Goal: Task Accomplishment & Management: Complete application form

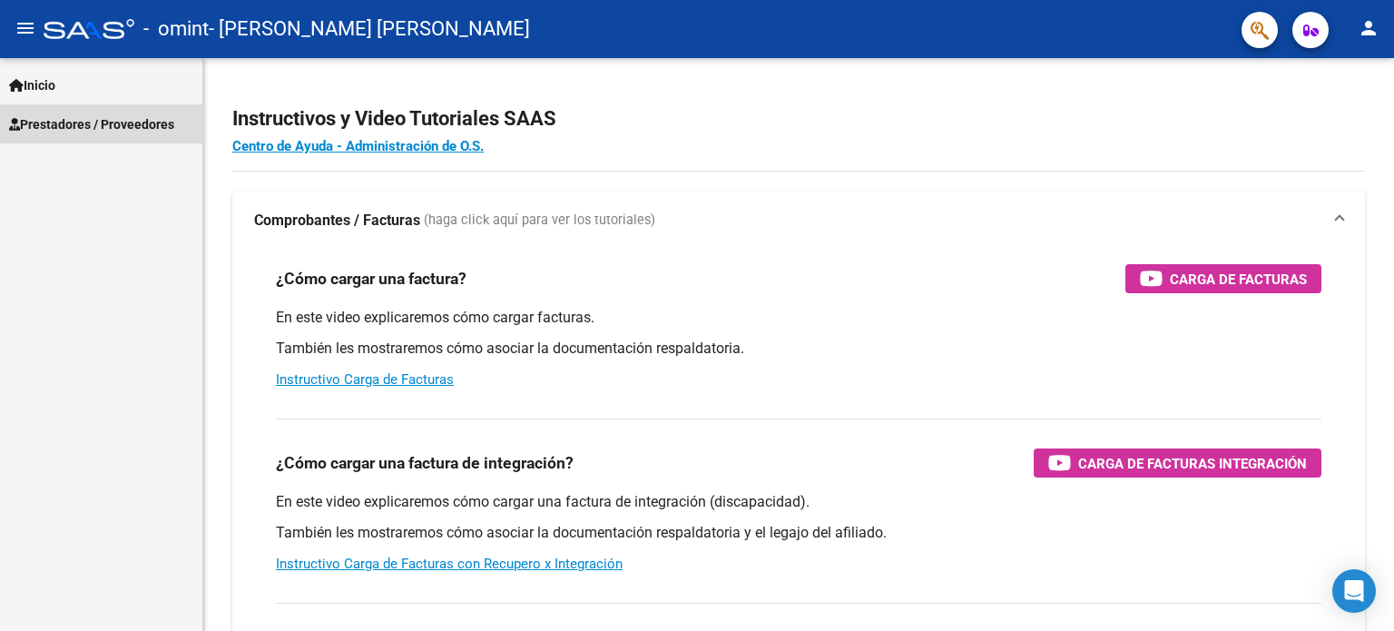
click at [107, 126] on span "Prestadores / Proveedores" at bounding box center [91, 124] width 165 height 20
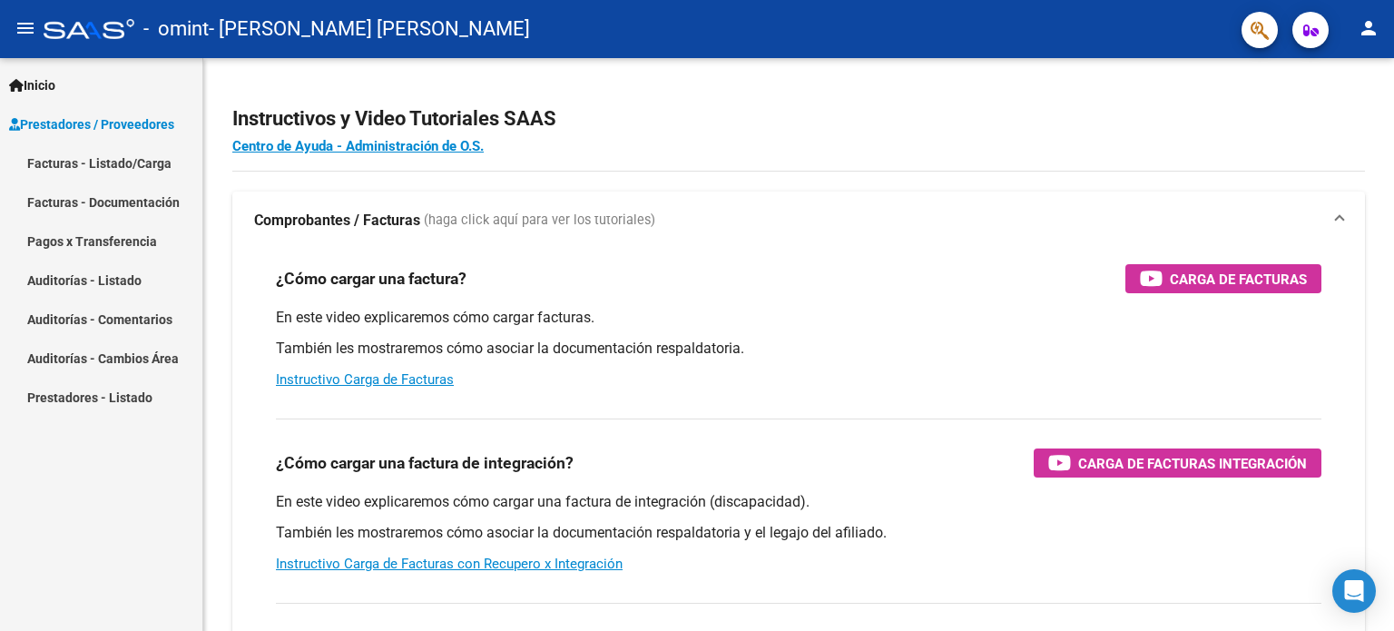
click at [1357, 25] on button "person" at bounding box center [1369, 29] width 36 height 36
click at [1315, 79] on button "person Mi Perfil" at bounding box center [1331, 76] width 111 height 44
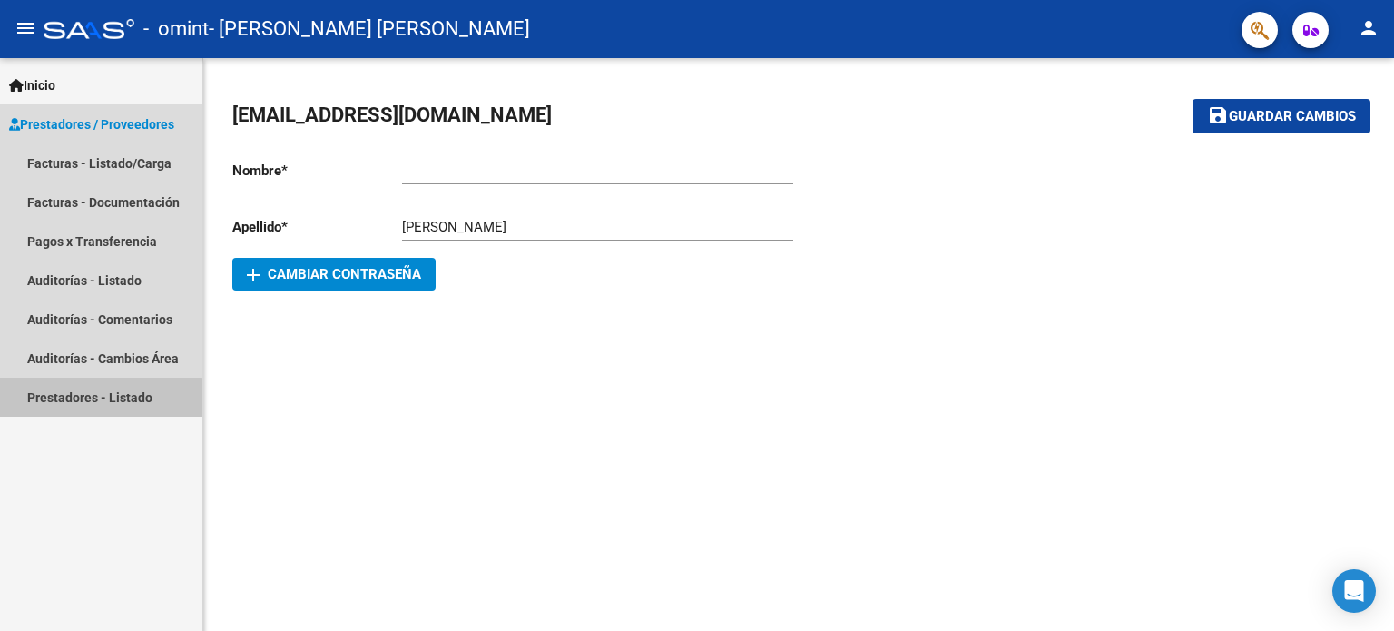
click at [94, 406] on link "Prestadores - Listado" at bounding box center [101, 397] width 202 height 39
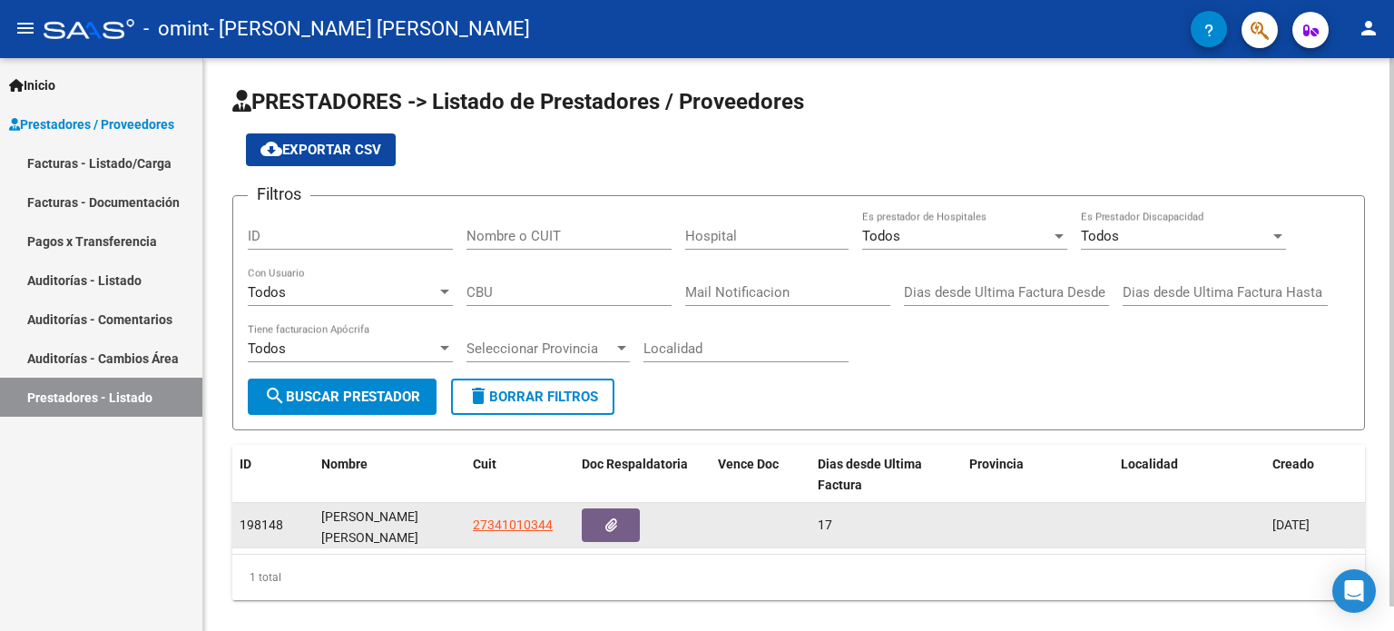
click at [252, 521] on span "198148" at bounding box center [262, 524] width 44 height 15
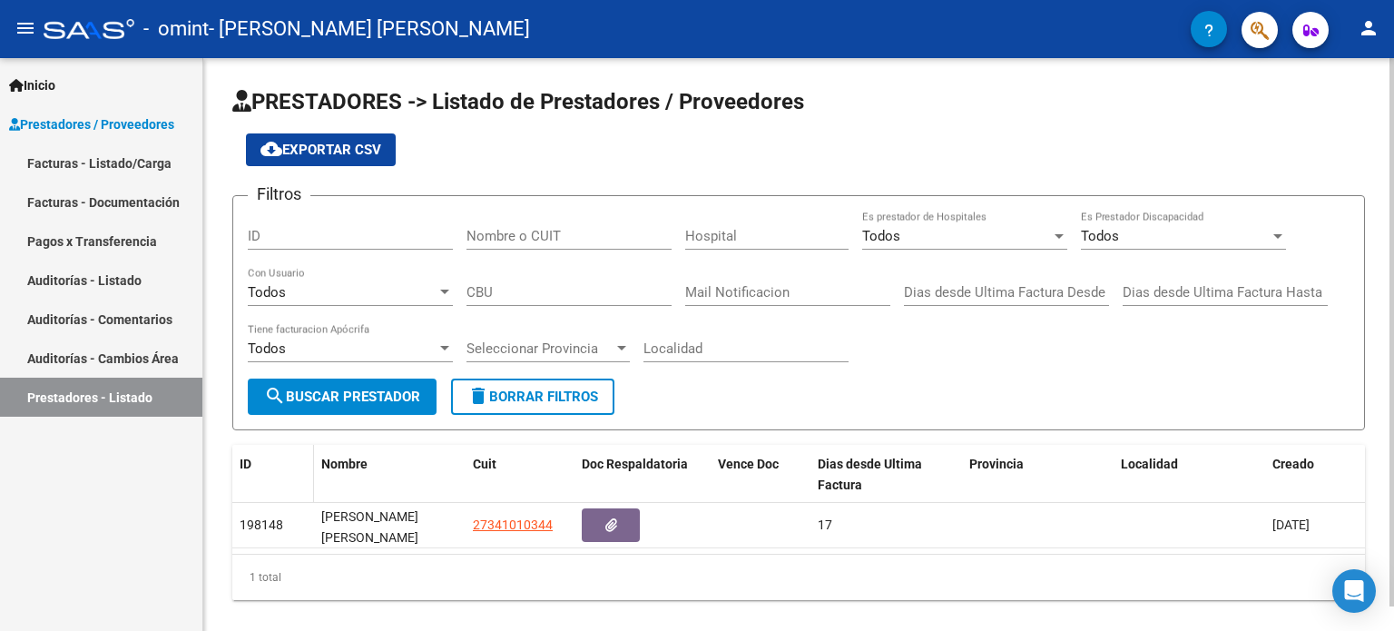
click at [241, 460] on span "ID" at bounding box center [246, 464] width 12 height 15
click at [258, 464] on span at bounding box center [256, 465] width 11 height 13
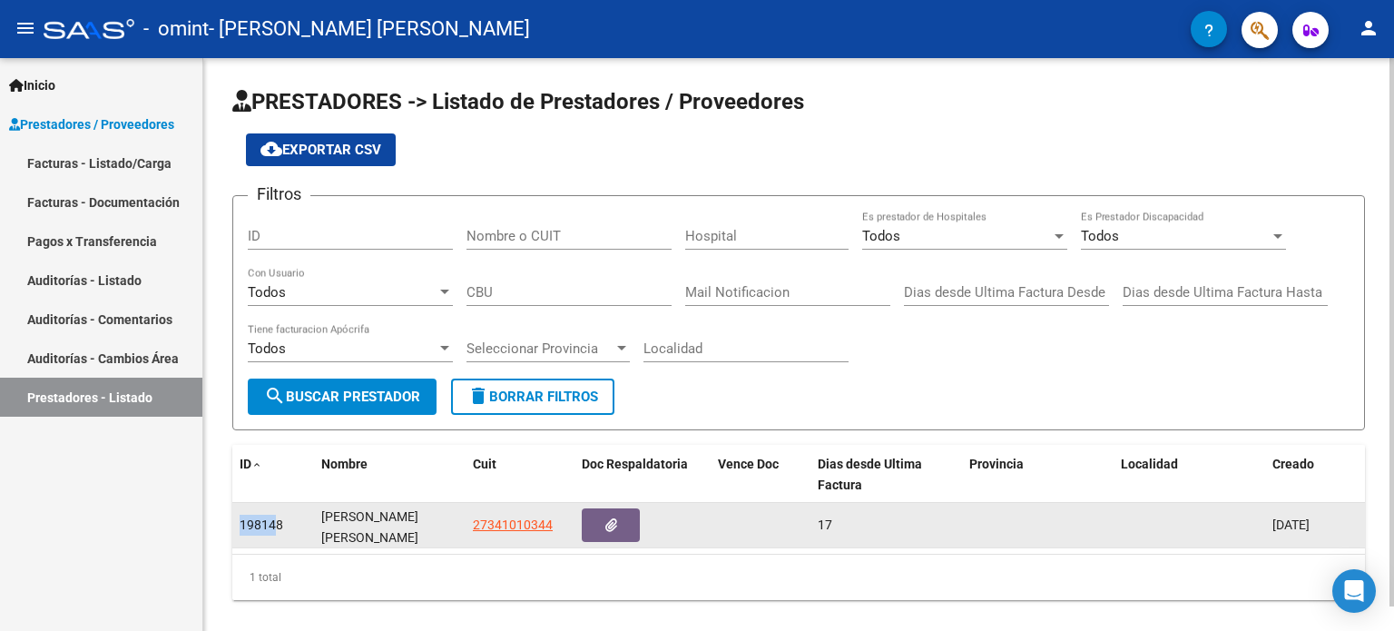
drag, startPoint x: 276, startPoint y: 523, endPoint x: 232, endPoint y: 517, distance: 43.9
click at [232, 517] on datatable-body-cell "198148" at bounding box center [273, 525] width 82 height 44
click at [266, 526] on span "198148" at bounding box center [262, 524] width 44 height 15
drag, startPoint x: 283, startPoint y: 522, endPoint x: 232, endPoint y: 517, distance: 51.0
click at [232, 517] on datatable-body-cell "198148" at bounding box center [273, 525] width 82 height 44
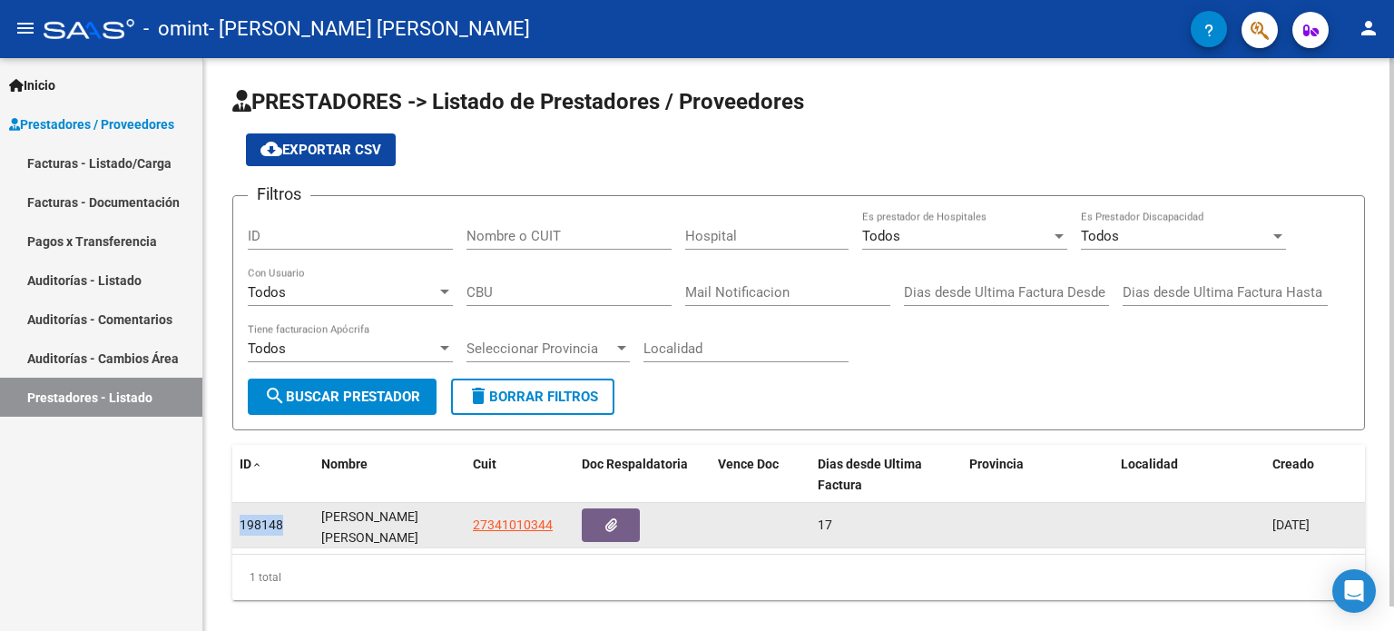
copy span "198148"
click at [619, 526] on button "button" at bounding box center [611, 525] width 58 height 34
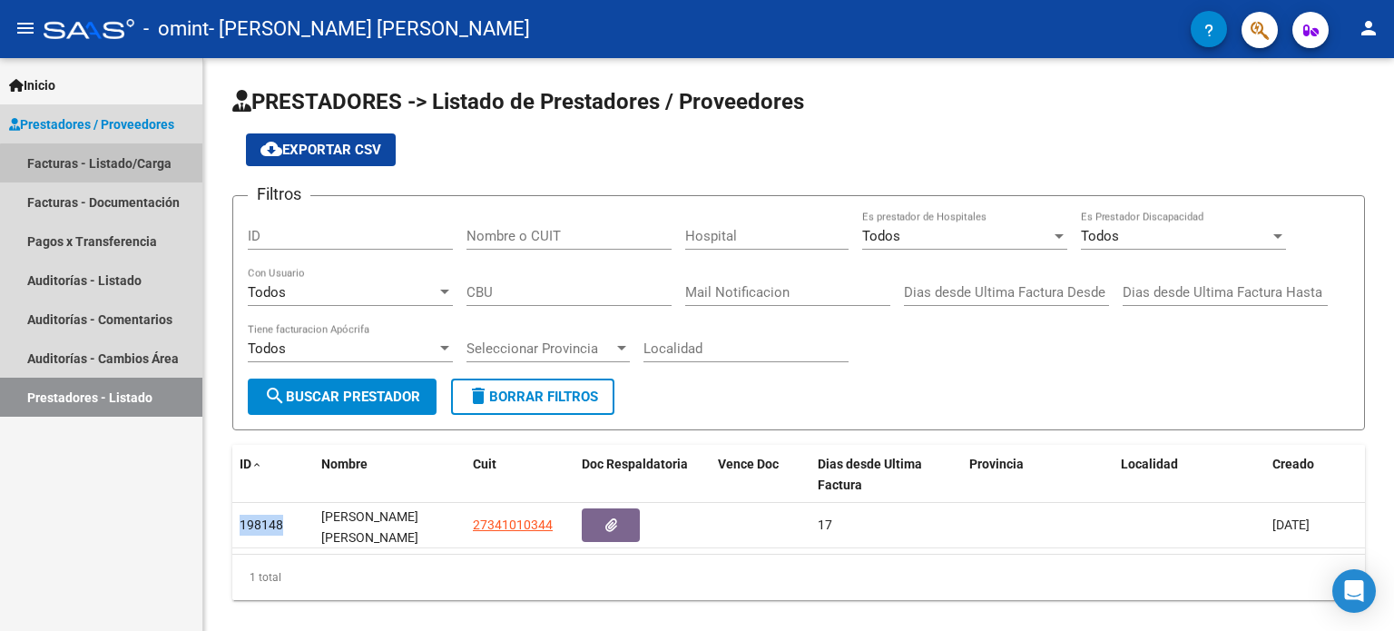
click at [103, 168] on link "Facturas - Listado/Carga" at bounding box center [101, 162] width 202 height 39
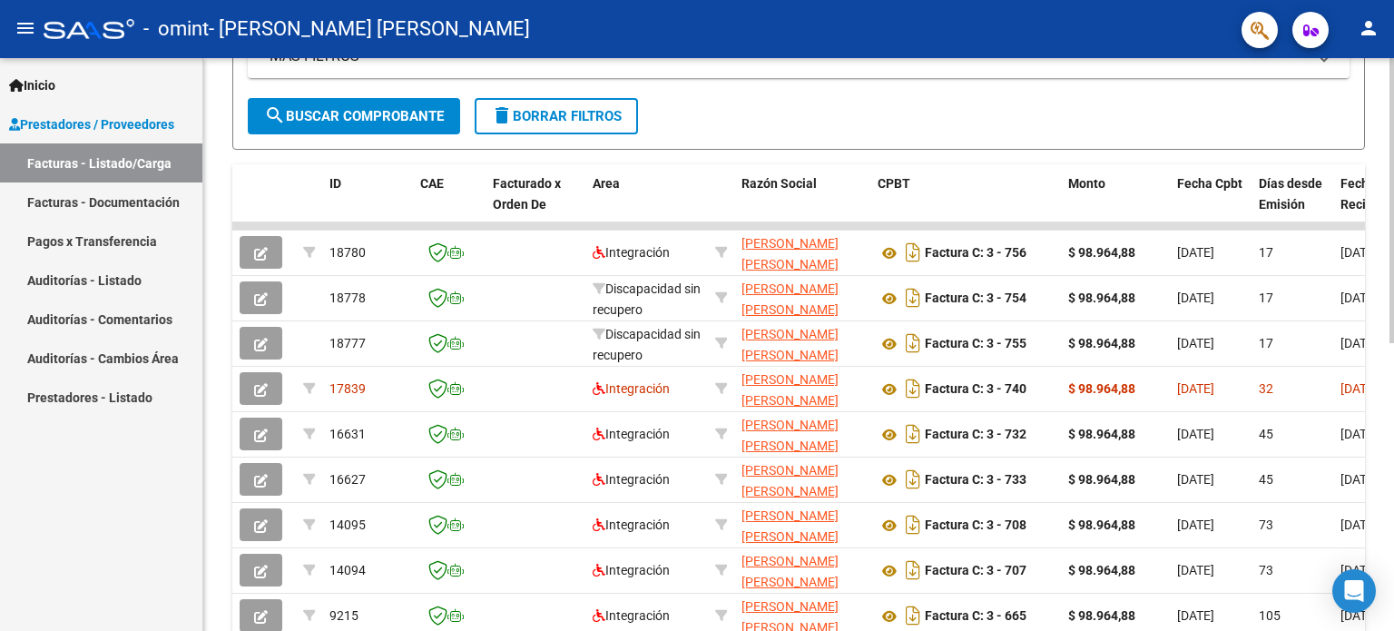
scroll to position [409, 0]
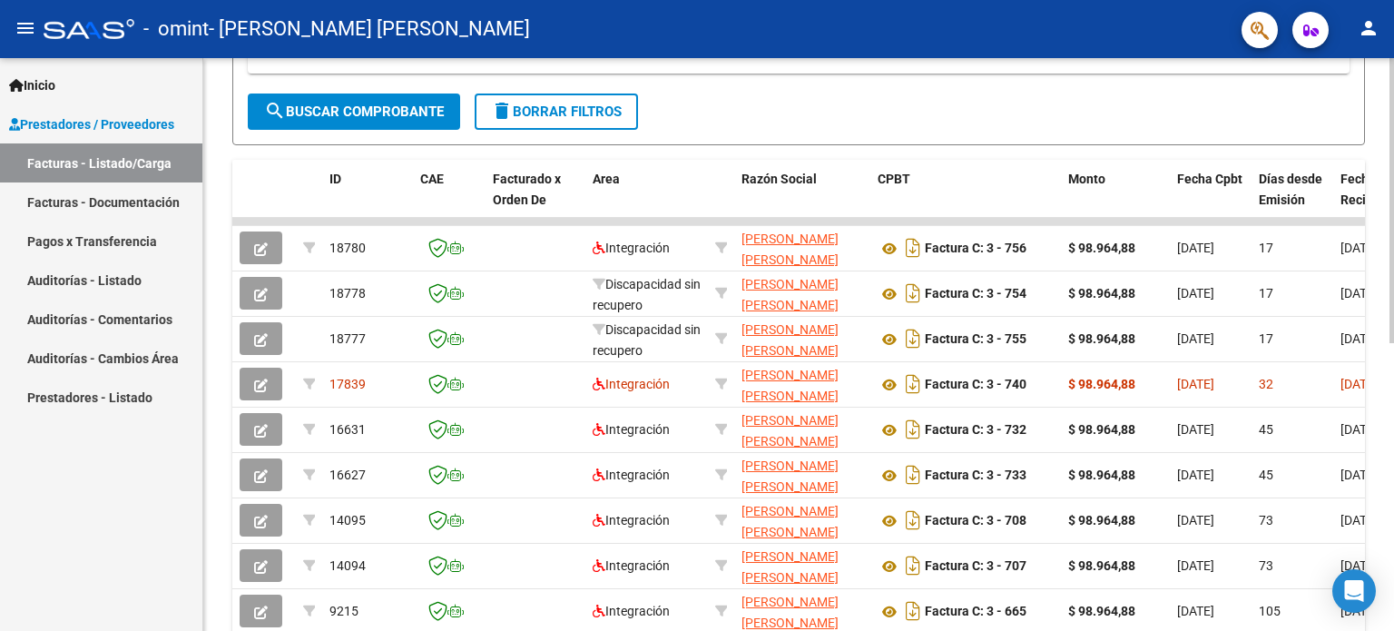
click at [1393, 489] on div at bounding box center [1392, 408] width 5 height 284
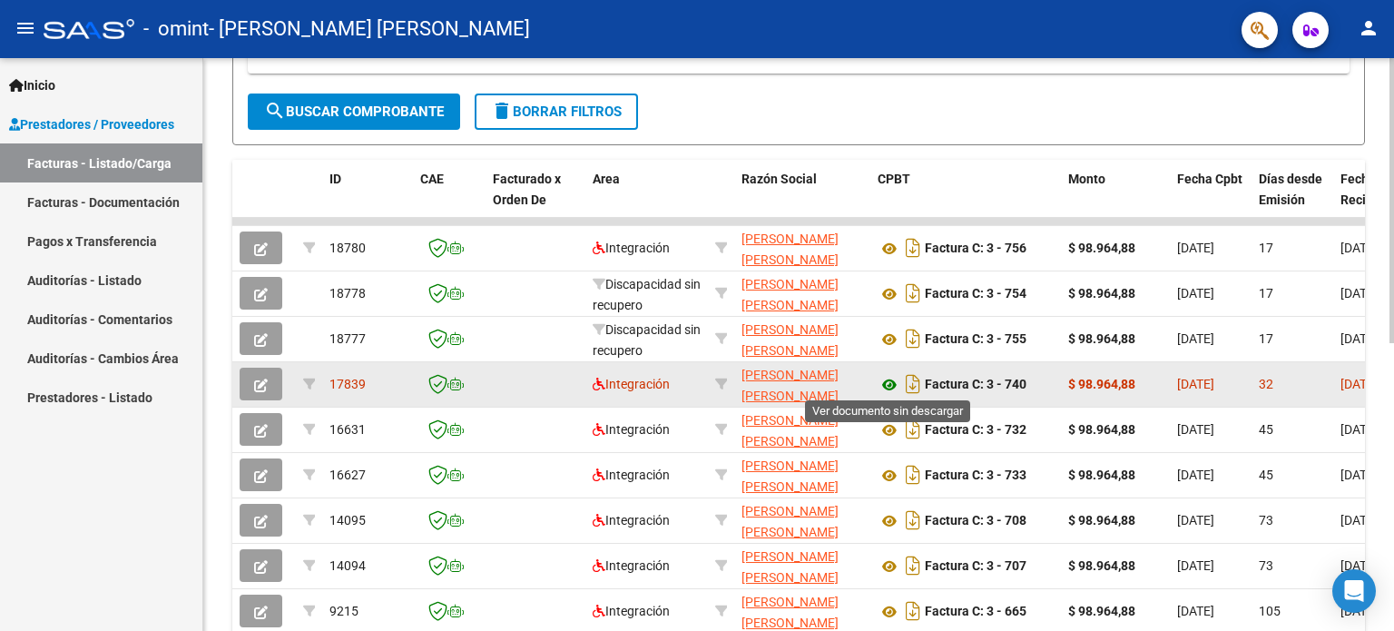
click at [897, 385] on icon at bounding box center [890, 385] width 24 height 22
click at [247, 385] on button "button" at bounding box center [261, 384] width 43 height 33
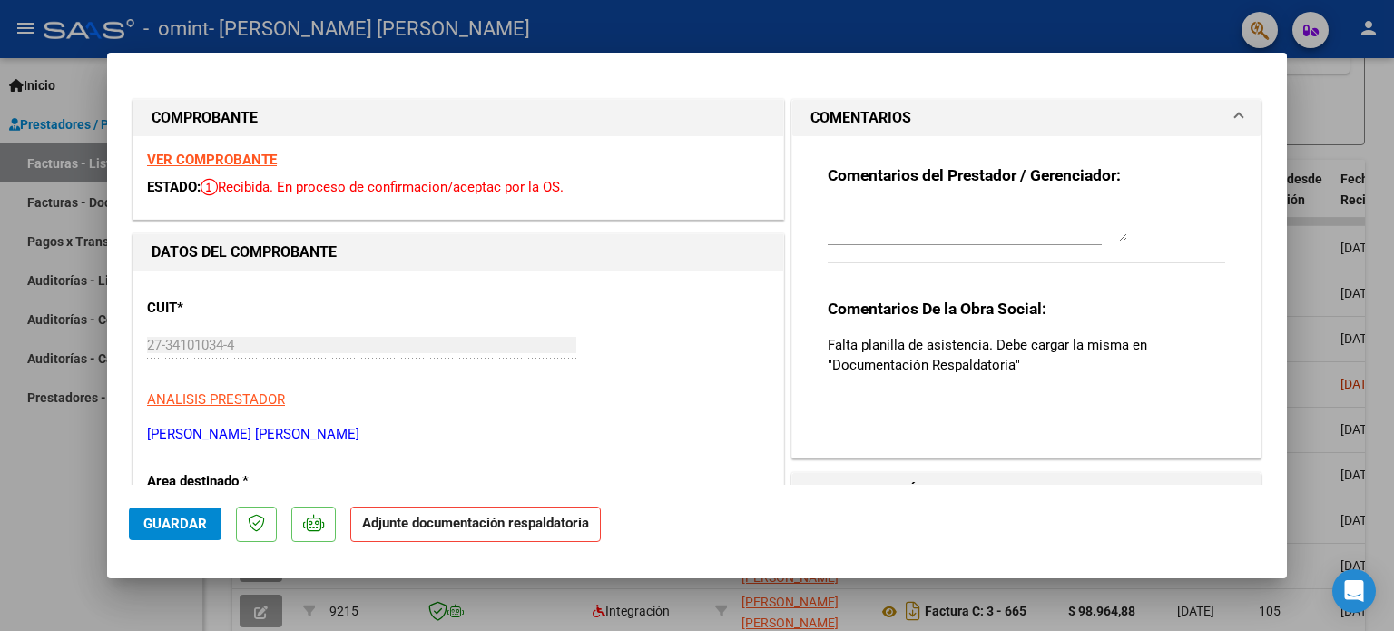
click at [408, 533] on p "Adjunte documentación respaldatoria" at bounding box center [475, 524] width 251 height 35
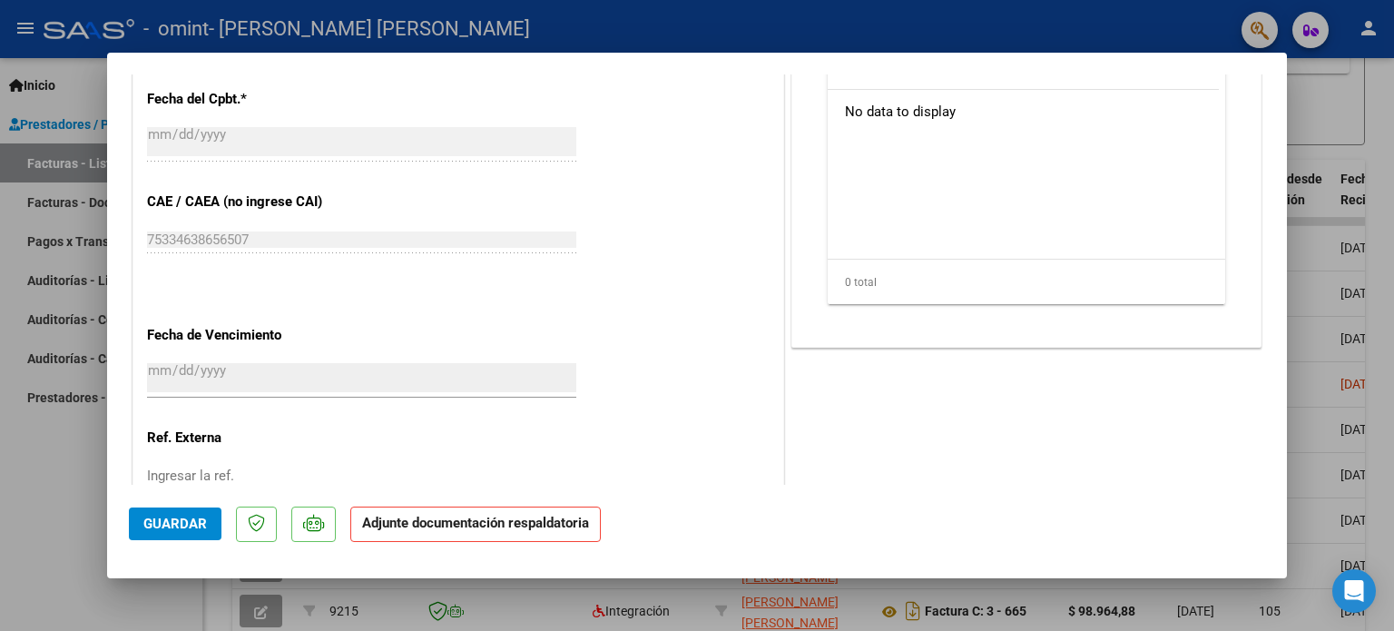
scroll to position [1146, 0]
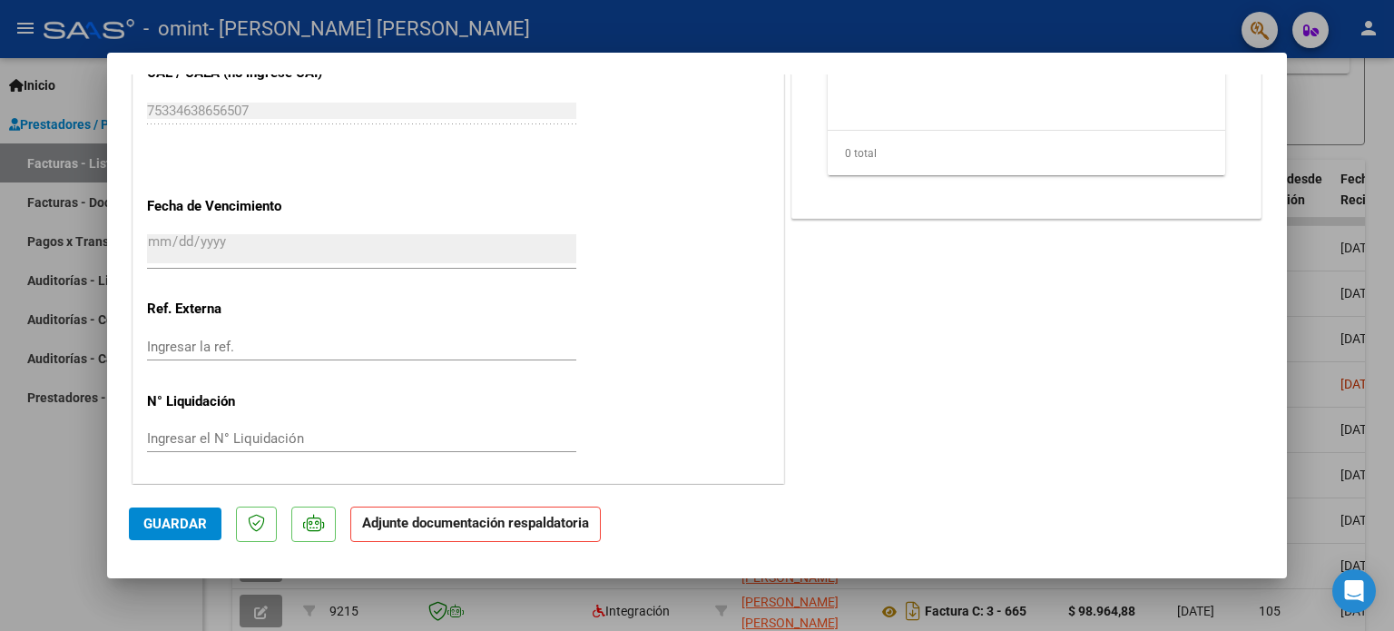
click at [495, 518] on strong "Adjunte documentación respaldatoria" at bounding box center [475, 523] width 227 height 16
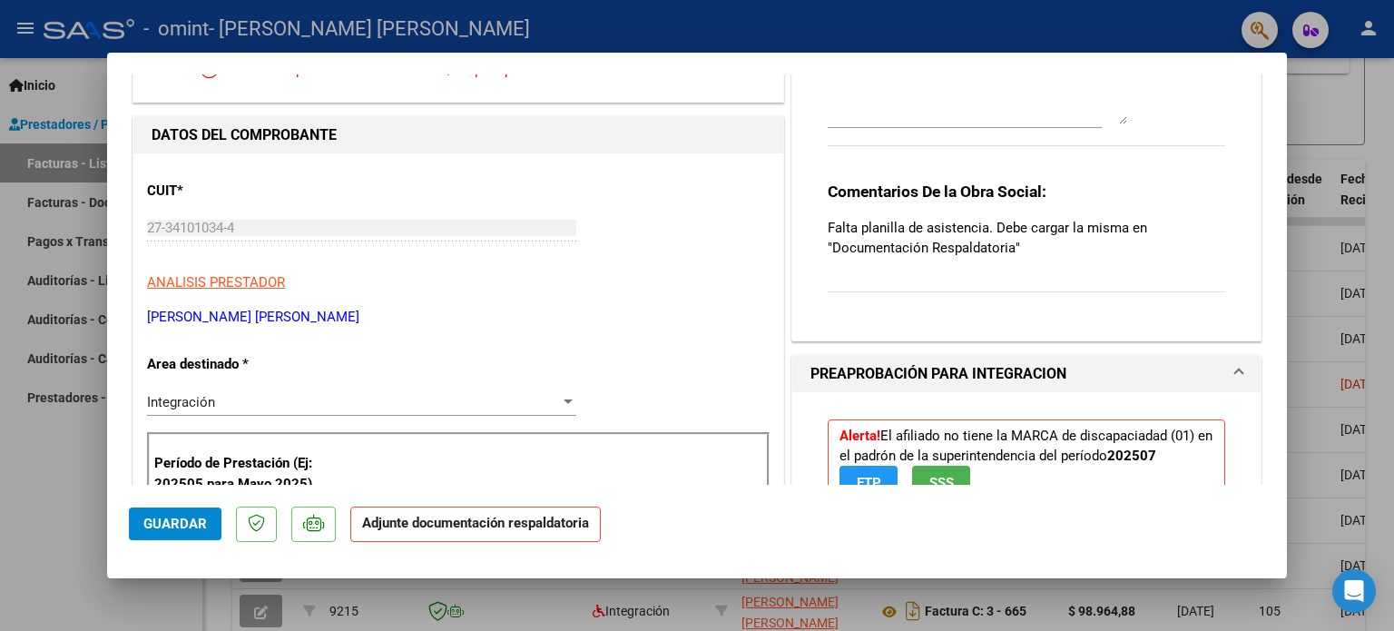
scroll to position [78, 0]
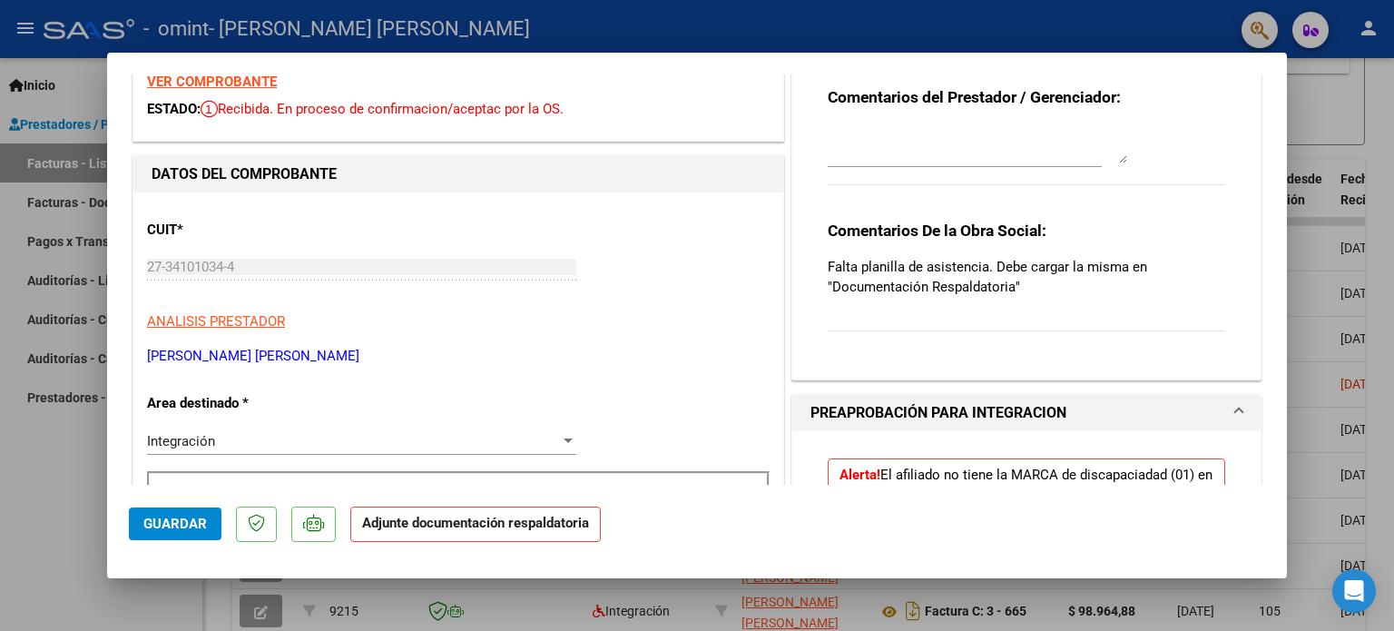
type input "$ 0,00"
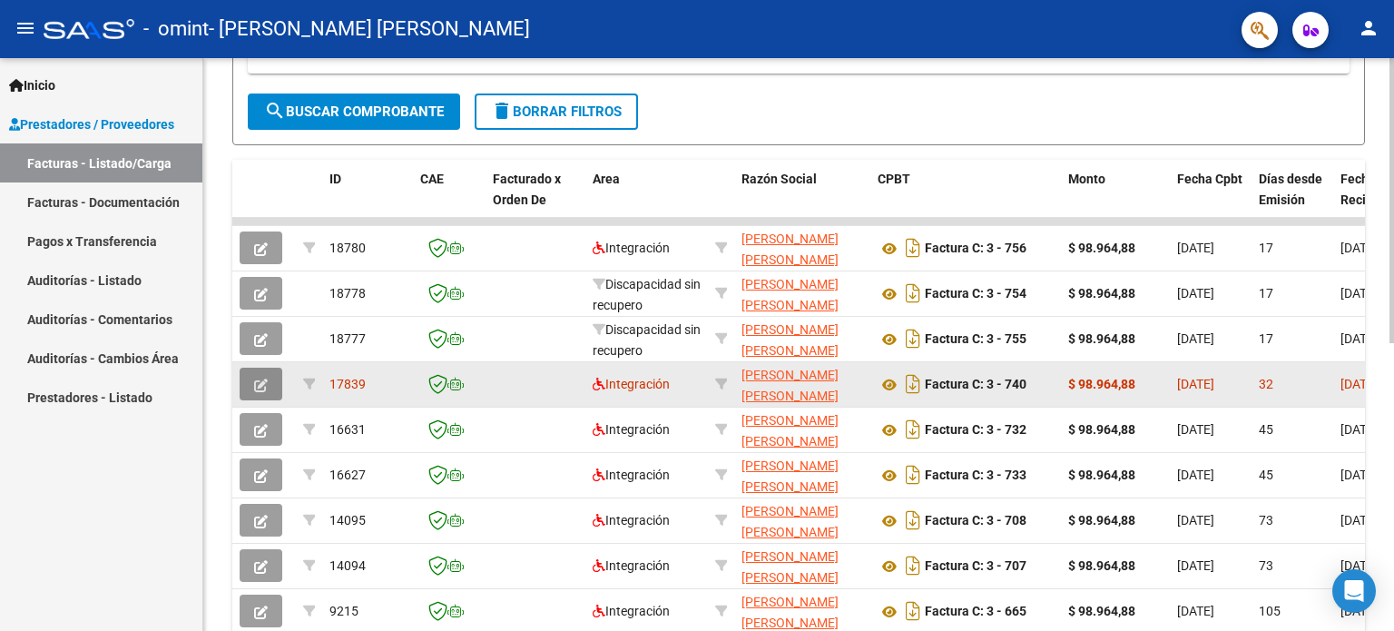
click at [247, 384] on button "button" at bounding box center [261, 384] width 43 height 33
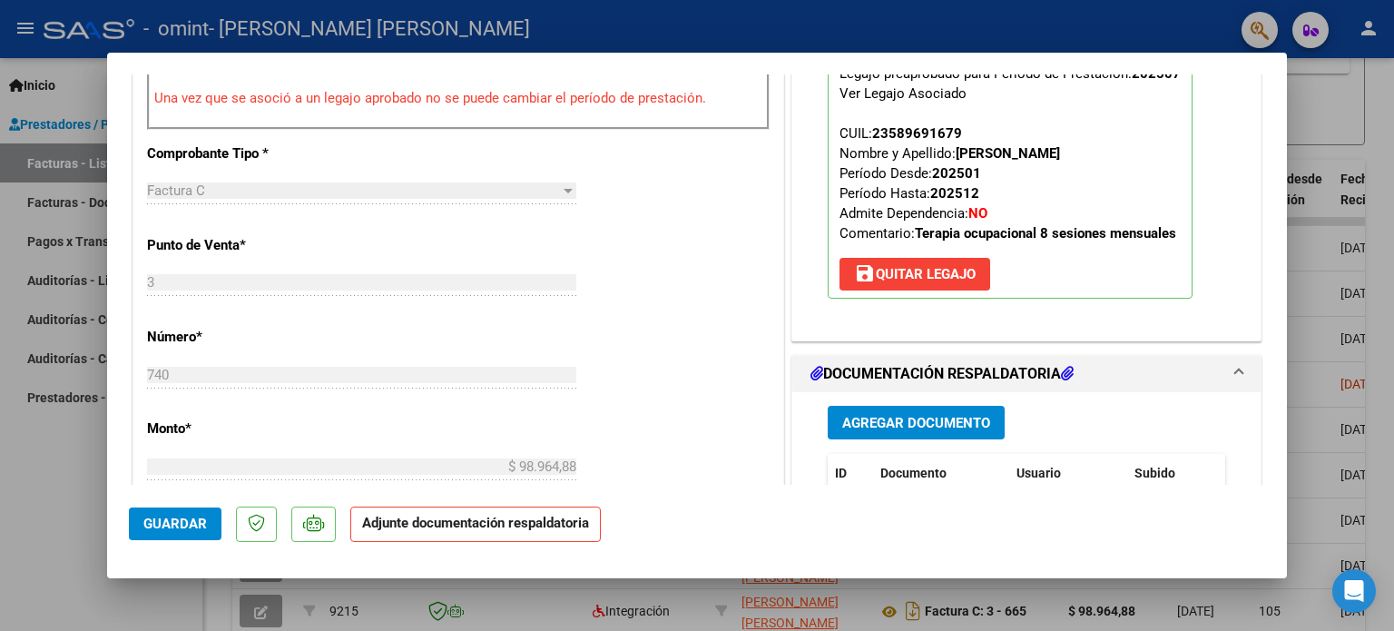
scroll to position [700, 0]
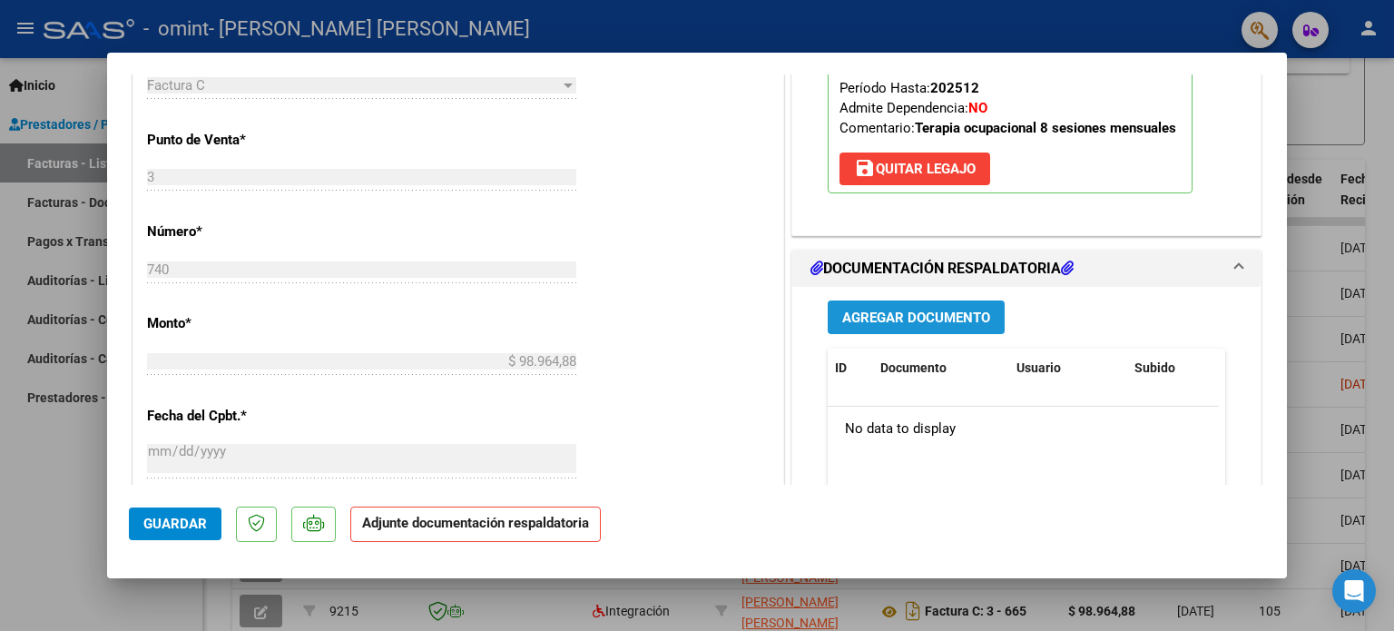
click at [959, 322] on span "Agregar Documento" at bounding box center [916, 318] width 148 height 16
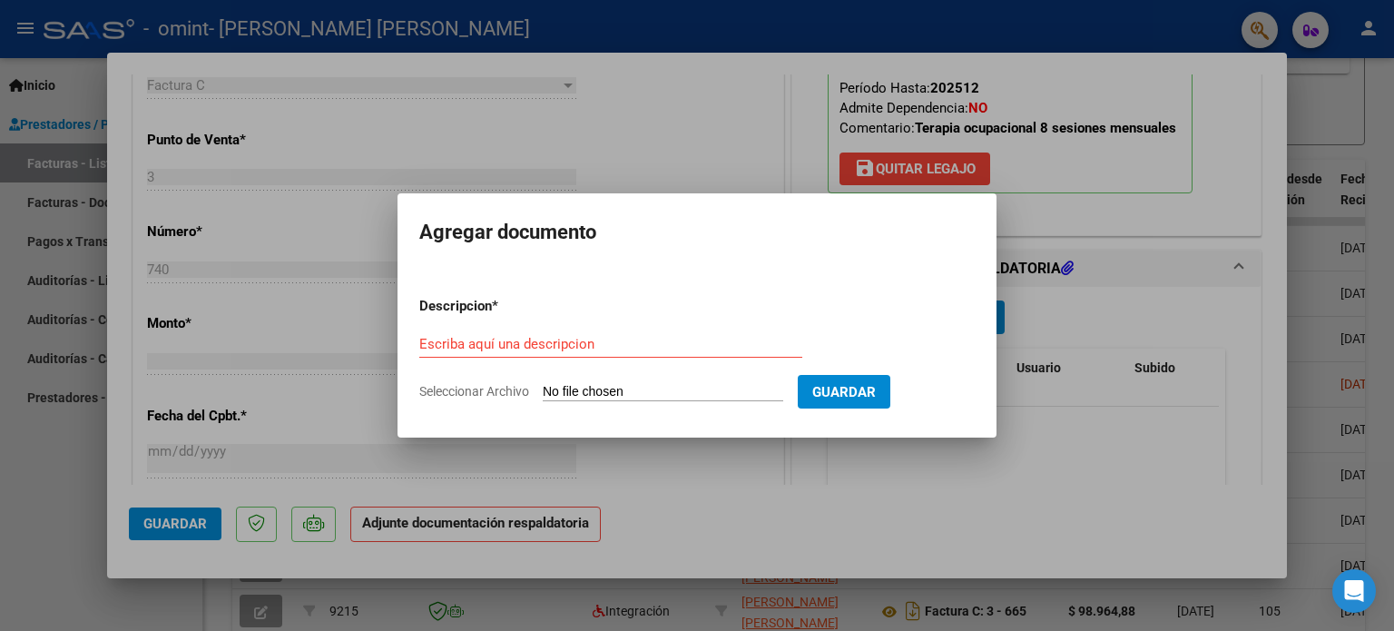
click at [691, 388] on input "Seleccionar Archivo" at bounding box center [663, 392] width 241 height 17
type input "C:\fakepath\Planilla de asistencia [PERSON_NAME] [DATE].pdf"
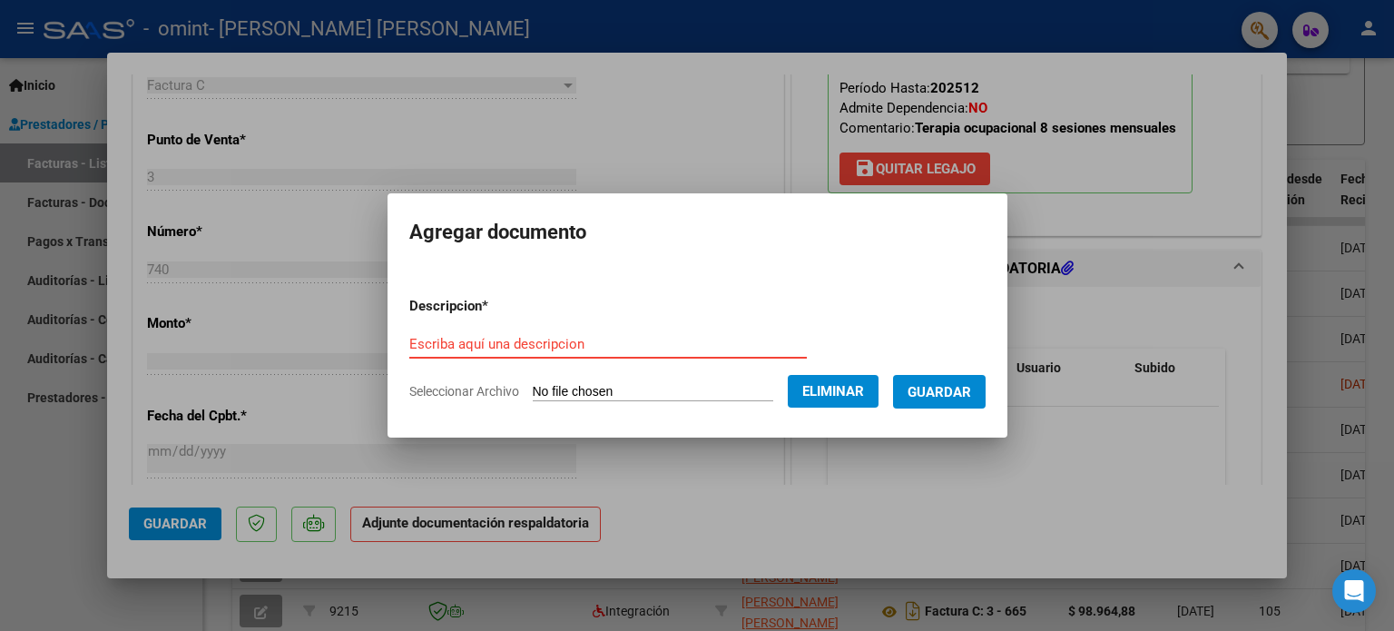
click at [563, 336] on input "Escriba aquí una descripcion" at bounding box center [608, 344] width 398 height 16
type input "planilla de asistencia julio"
click at [937, 384] on span "Guardar" at bounding box center [940, 392] width 64 height 16
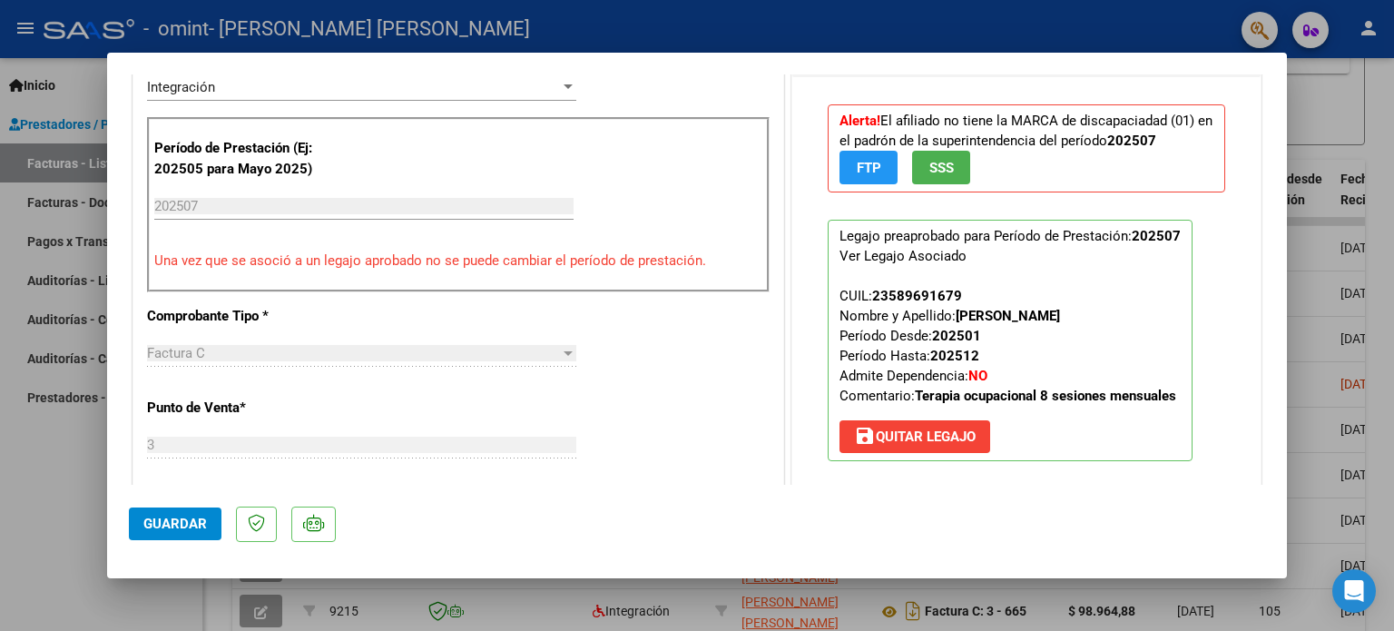
scroll to position [436, 0]
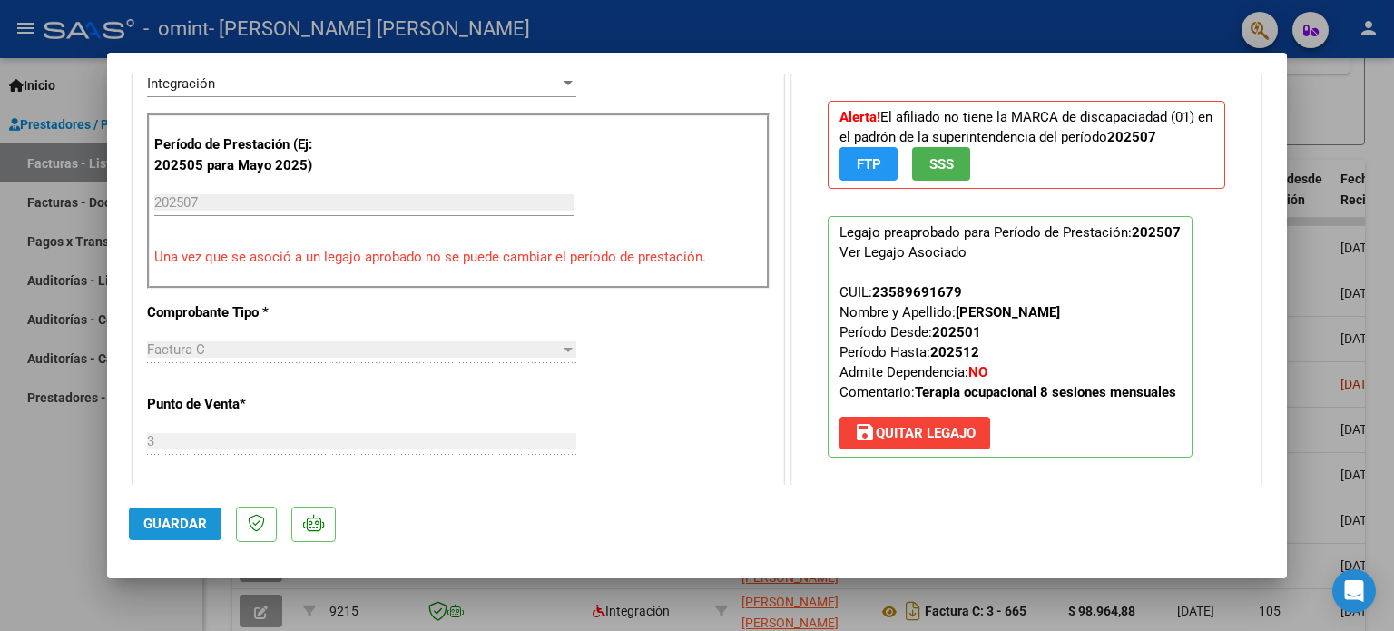
click at [162, 530] on span "Guardar" at bounding box center [175, 524] width 64 height 16
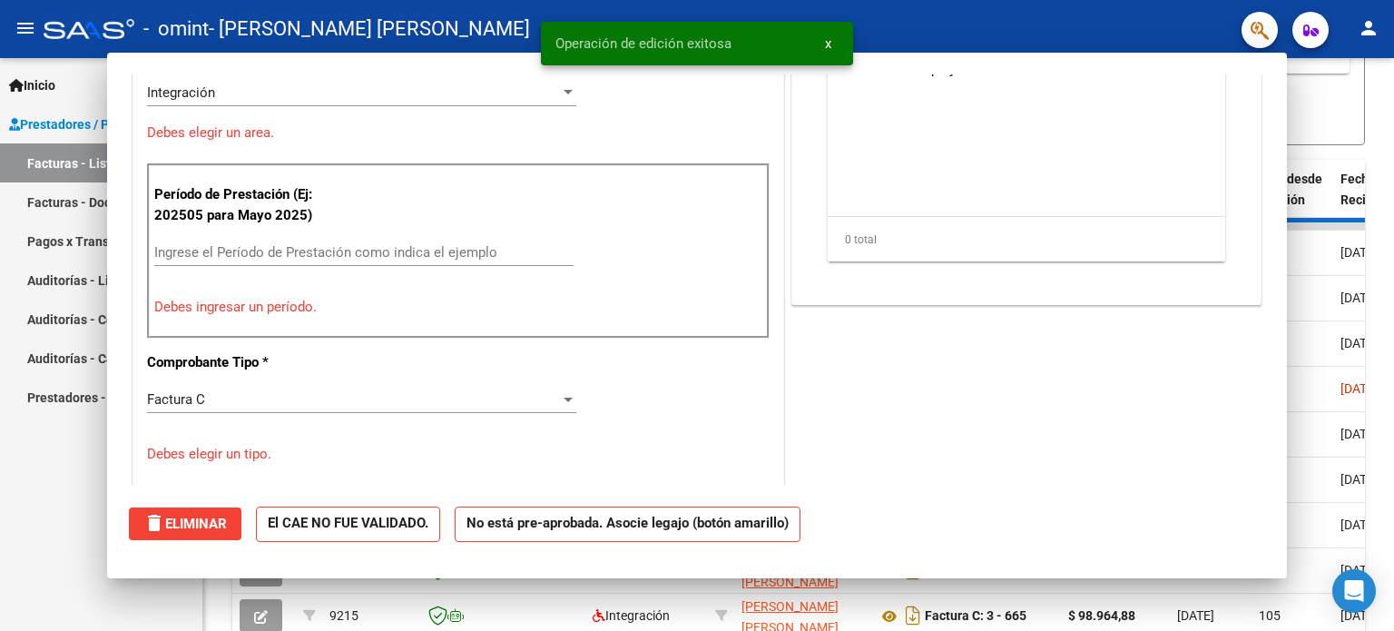
scroll to position [0, 0]
